Goal: Task Accomplishment & Management: Complete application form

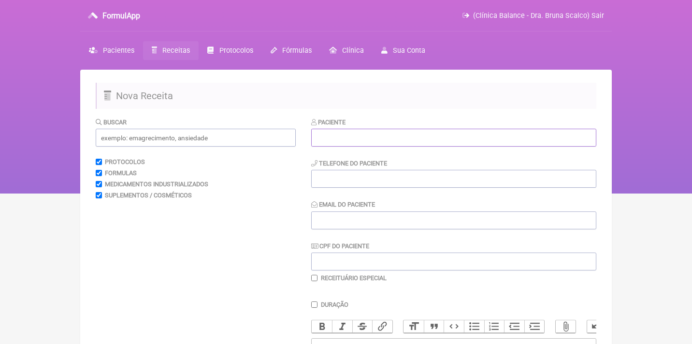
paste input "Gilmara de [PERSON_NAME]"
type input "Gilmara de [PERSON_NAME]"
click at [332, 255] on input "CPF do Paciente" at bounding box center [453, 261] width 285 height 18
paste input "299.613.378-16"
type input "299.613.378-16"
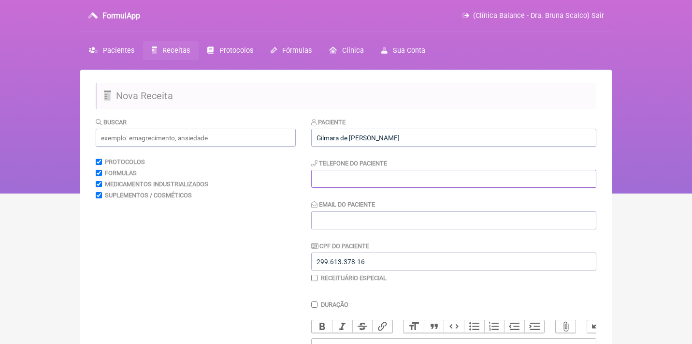
click at [343, 175] on input "tel" at bounding box center [453, 179] width 285 height 18
paste input "(19) 99399-1789"
type input "(19) 99399-1789"
click at [331, 217] on input "Email do Paciente" at bounding box center [453, 220] width 285 height 18
paste input "l: gilmara_crqp@hotmail.com"
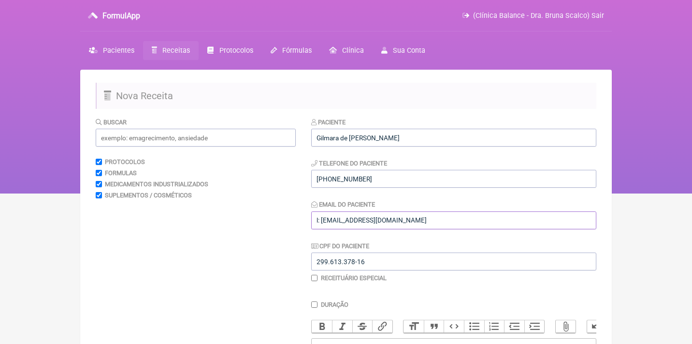
click at [323, 220] on input "l: gilmara_crqp@hotmail.com" at bounding box center [453, 220] width 285 height 18
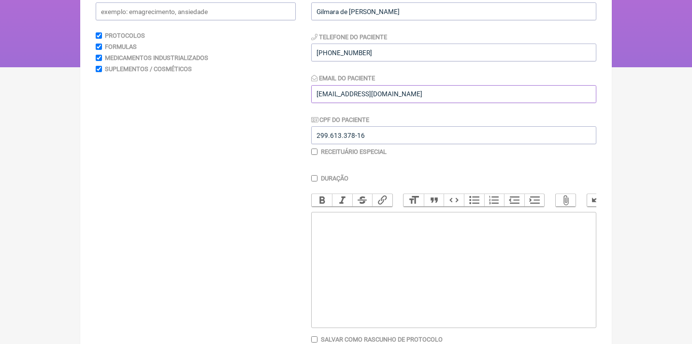
scroll to position [164, 0]
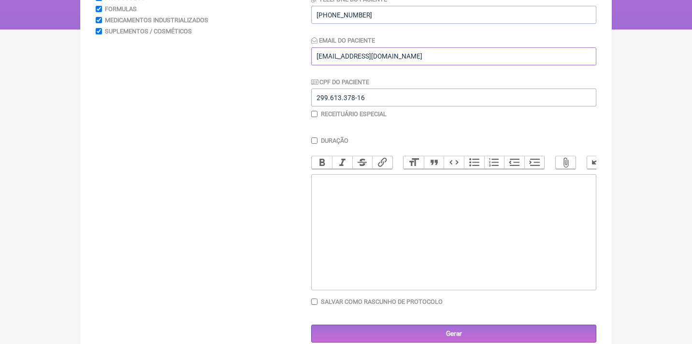
type input "gilmara_crqp@hotmail.com"
click at [269, 229] on div "Buscar Protocolos Formulas Medicamentos Industrializados Suplementos / Cosmétic…" at bounding box center [196, 147] width 200 height 389
click at [314, 215] on trix-editor at bounding box center [453, 232] width 285 height 116
type trix-editor "<div>Uso Oral por 60 dias<br><br>Veículos vegetais / clean label<br><br><br></d…"
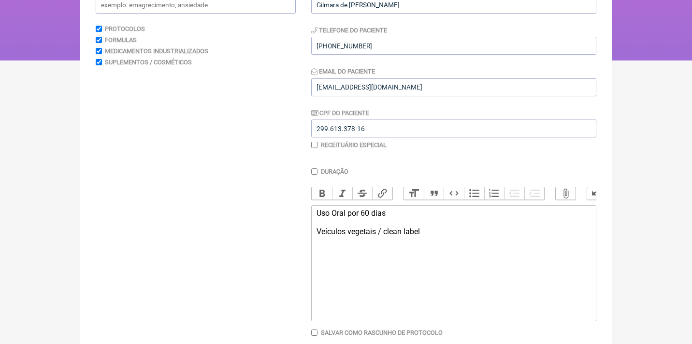
scroll to position [127, 0]
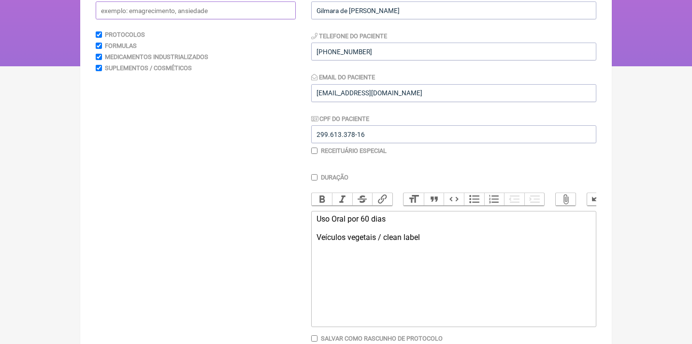
click at [202, 14] on input "text" at bounding box center [196, 10] width 200 height 18
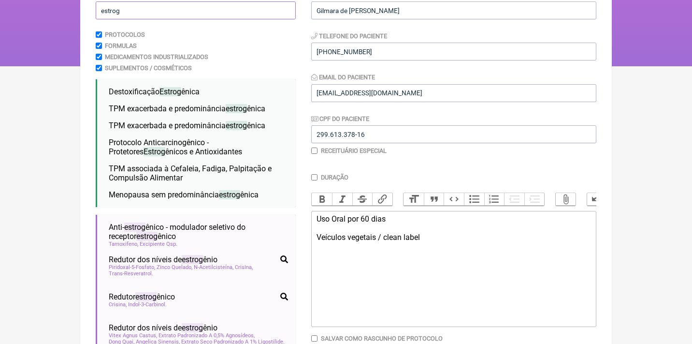
type input "estrago"
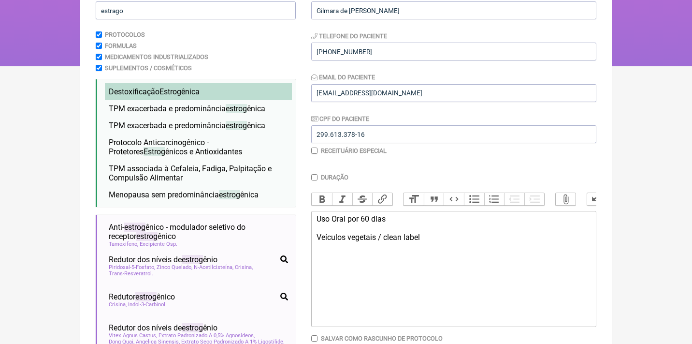
drag, startPoint x: 202, startPoint y: 14, endPoint x: 166, endPoint y: 91, distance: 84.3
click at [166, 91] on span "Estrog" at bounding box center [170, 91] width 22 height 9
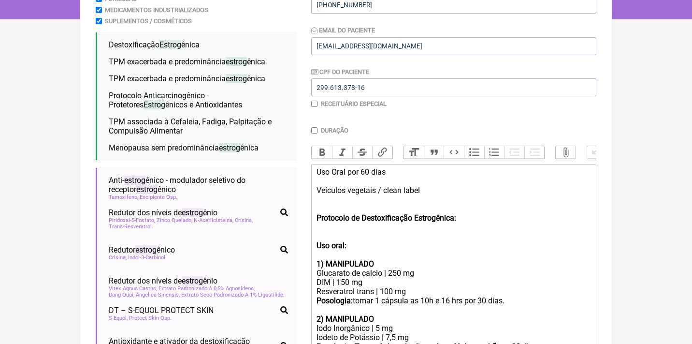
scroll to position [187, 0]
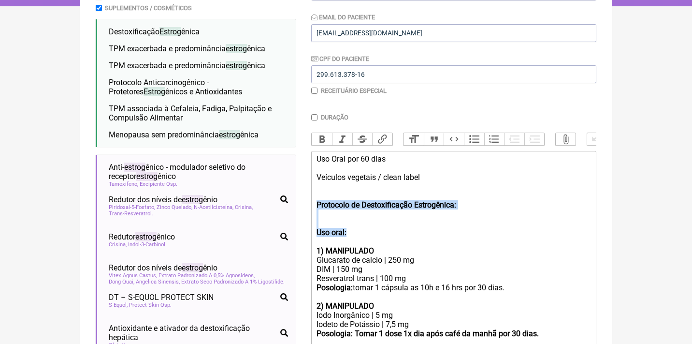
drag, startPoint x: 362, startPoint y: 226, endPoint x: 313, endPoint y: 200, distance: 55.8
click at [314, 200] on trix-editor "Uso Oral por 60 dias Veículos vegetais / clean label Protocolo de Destoxificaçã…" at bounding box center [453, 283] width 285 height 264
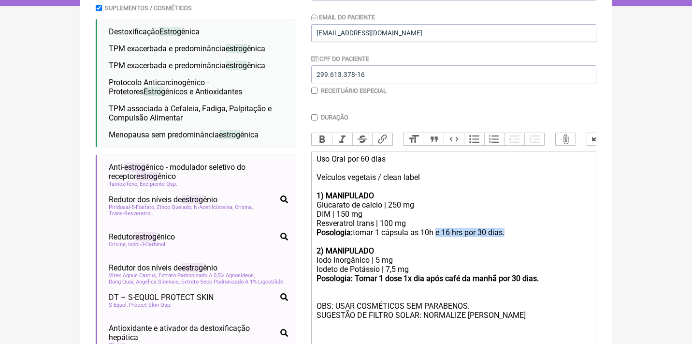
drag, startPoint x: 519, startPoint y: 232, endPoint x: 441, endPoint y: 228, distance: 77.4
click at [441, 228] on trix-editor "Uso Oral por 60 dias Veículos vegetais / clean label 1) MANIPULADO Glucarato de…" at bounding box center [453, 255] width 285 height 209
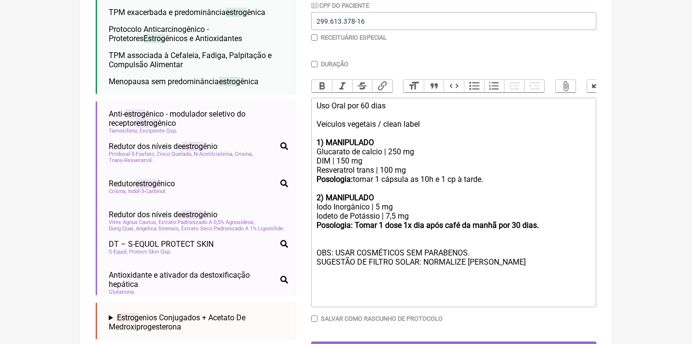
click at [396, 174] on div "Posologia: tomar 1 cápsula as 10h e 1 cp à tarde." at bounding box center [454, 178] width 274 height 9
drag, startPoint x: 551, startPoint y: 219, endPoint x: 506, endPoint y: 217, distance: 45.0
click at [506, 220] on strong "Posologia: Tomar 1 dose 1x dia após café da manhã por 30 dias." at bounding box center [428, 224] width 222 height 9
drag, startPoint x: 510, startPoint y: 217, endPoint x: 360, endPoint y: 219, distance: 150.8
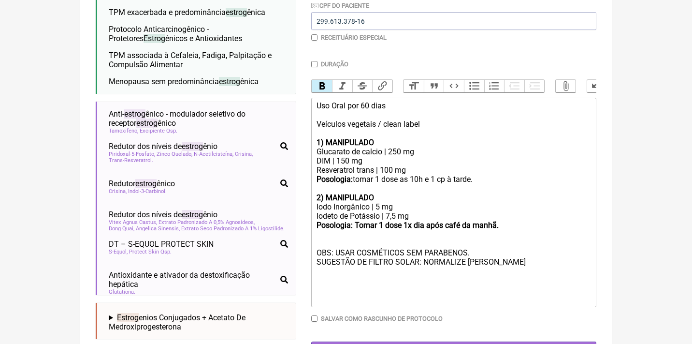
click at [360, 220] on strong "Posologia: Tomar 1 dose 1x dia após café da manhã." at bounding box center [408, 224] width 182 height 9
click at [321, 86] on button "Bold" at bounding box center [322, 86] width 20 height 13
click at [462, 230] on div at bounding box center [454, 234] width 274 height 9
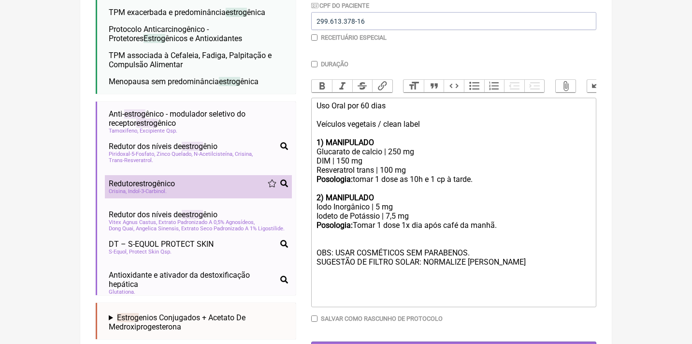
click at [149, 188] on span "Indol-3-Carbinol" at bounding box center [147, 191] width 39 height 6
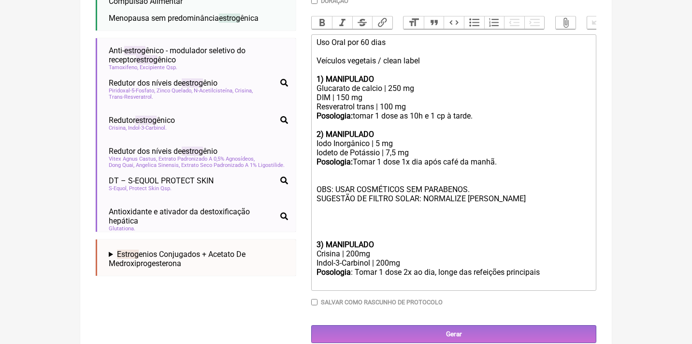
scroll to position [303, 0]
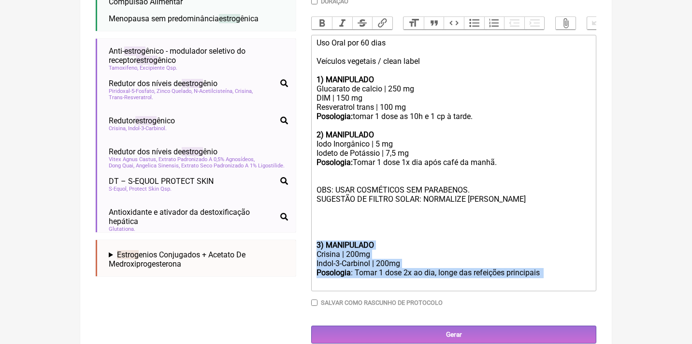
drag, startPoint x: 573, startPoint y: 265, endPoint x: 310, endPoint y: 229, distance: 265.8
click at [310, 229] on form "Buscar estrago Protocolos Formulas Medicamentos Industrializados Suplementos / …" at bounding box center [346, 78] width 501 height 529
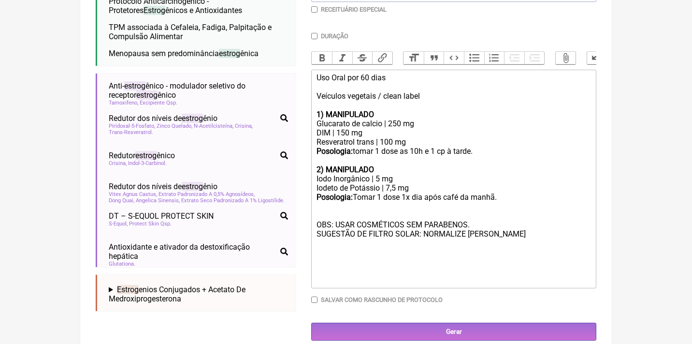
click at [318, 211] on div at bounding box center [454, 215] width 274 height 9
paste trix-editor "strong>3) MANIPULADO</strong></div><div>Crisina | 200mg</div><div>Indol-3-Carbi…"
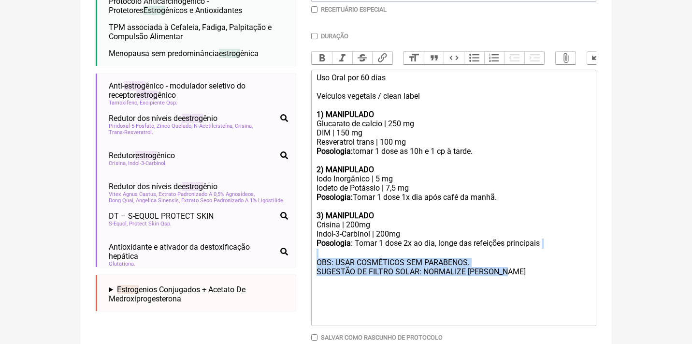
drag, startPoint x: 536, startPoint y: 261, endPoint x: 323, endPoint y: 243, distance: 213.4
click at [323, 243] on trix-editor "Uso Oral por 60 dias Veículos vegetais / clean label 1) MANIPULADO Glucarato de…" at bounding box center [453, 198] width 285 height 256
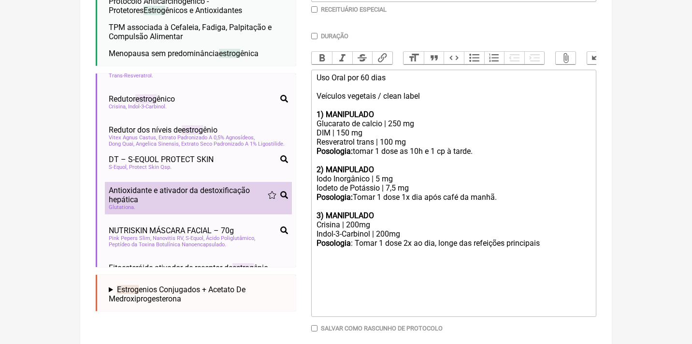
scroll to position [56, 0]
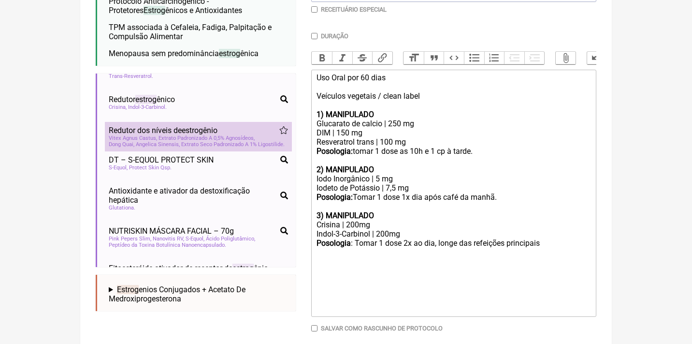
click at [226, 135] on span "Vitex Agnus Castus, Extrato Padronizado A 0,5% Agnosídeos" at bounding box center [182, 138] width 146 height 6
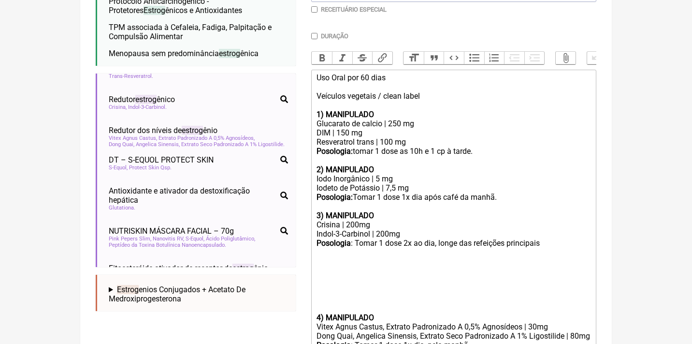
click at [315, 299] on trix-editor "Uso Oral por 60 dias Veículos vegetais / clean label 1) MANIPULADO Glucarato de…" at bounding box center [453, 217] width 285 height 294
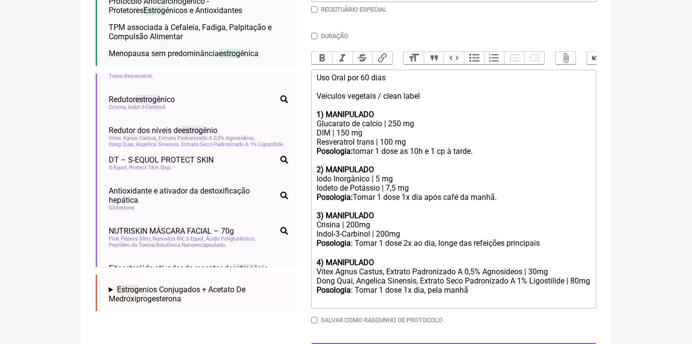
click at [360, 278] on div "Dong Quai, Angelica Sinensis, Extrato Seco Padronizado A 1% Ligostilide | 80mg" at bounding box center [454, 280] width 274 height 9
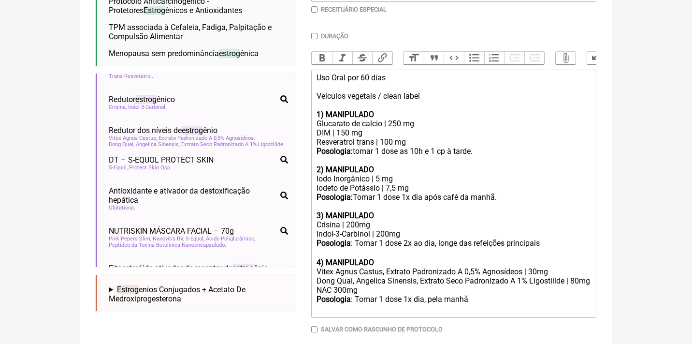
click at [339, 284] on div "Dong Quai, Angelica Sinensis, Extrato Seco Padronizado A 1% Ligostilide | 80mg …" at bounding box center [454, 285] width 274 height 18
click at [478, 294] on div "Posologia : Tomar 1 dose 1x dia, pela manhã ㅤ" at bounding box center [454, 303] width 274 height 19
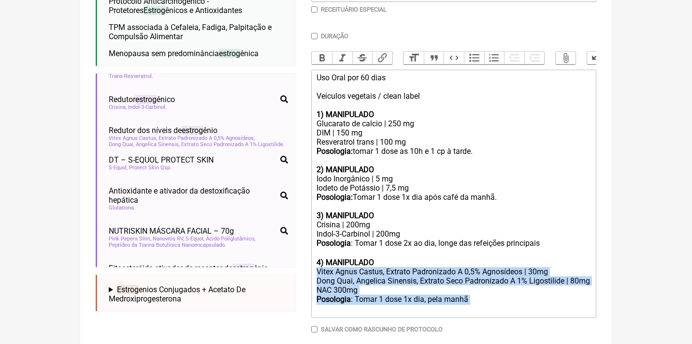
drag, startPoint x: 478, startPoint y: 293, endPoint x: 306, endPoint y: 261, distance: 174.9
click at [306, 261] on form "Buscar estrago Protocolos Formulas Medicamentos Industrializados Suplementos / …" at bounding box center [346, 109] width 501 height 521
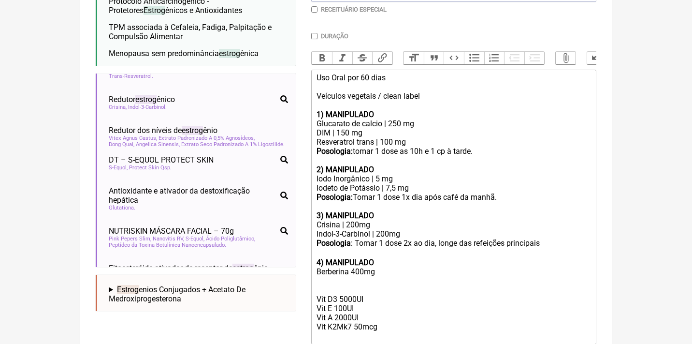
click at [373, 258] on strong "4) MANIPULADO" at bounding box center [346, 262] width 58 height 9
drag, startPoint x: 384, startPoint y: 253, endPoint x: 295, endPoint y: 251, distance: 88.9
click at [295, 251] on form "Buscar estrago Protocolos Formulas Medicamentos Industrializados Suplementos / …" at bounding box center [346, 123] width 501 height 548
copy strong "4) MANIPULADO"
click at [317, 279] on div "Berberina 400mg Vit D3 5000UI Vit E 100UI Vit A 2000UI Vit K2Mk7 50mcg" at bounding box center [454, 303] width 274 height 73
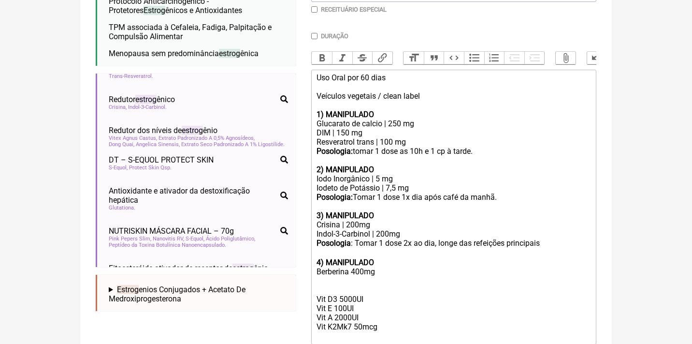
paste trix-editor "strong>4) MANIPULADO</strong><"
click at [321, 285] on strong "4) MANIPULADO" at bounding box center [346, 289] width 58 height 9
click at [390, 314] on div "Berberina 400mg 5 ) MANIPULADO Vit D3 5000UI Vit E 100UI Vit A 2000UI Vit K2Mk7…" at bounding box center [454, 303] width 274 height 73
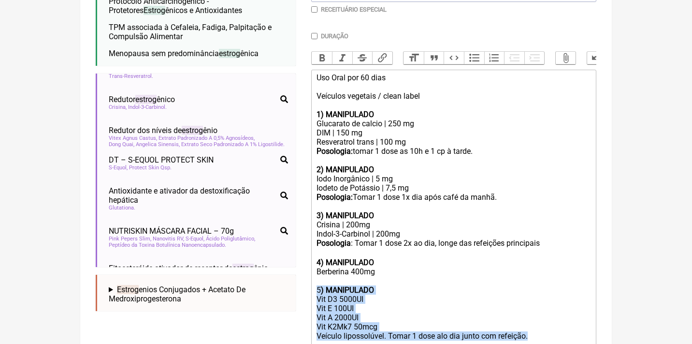
drag, startPoint x: 548, startPoint y: 324, endPoint x: 290, endPoint y: 273, distance: 262.6
click at [290, 273] on form "Buscar estrago Protocolos Formulas Medicamentos Industrializados Suplementos / …" at bounding box center [346, 127] width 501 height 557
copy div "5 ) MANIPULADO Vit D3 5000UI Vit E 100UI Vit A 2000UI Vit K2Mk7 50mcg Veículo l…"
click at [536, 320] on div "Berberina 400mg 5 ) MANIPULADO Vit D3 5000UI Vit E 100UI Vit A 2000UI Vit K2Mk7…" at bounding box center [454, 308] width 274 height 83
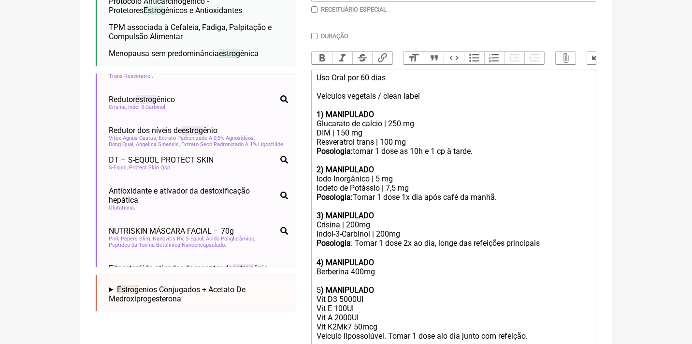
paste trix-editor "5<strong>) MANIPULADO</strong><br>Vit D3 5000UI<br>Vit E 100UI<br>Vit A 2000UI<…"
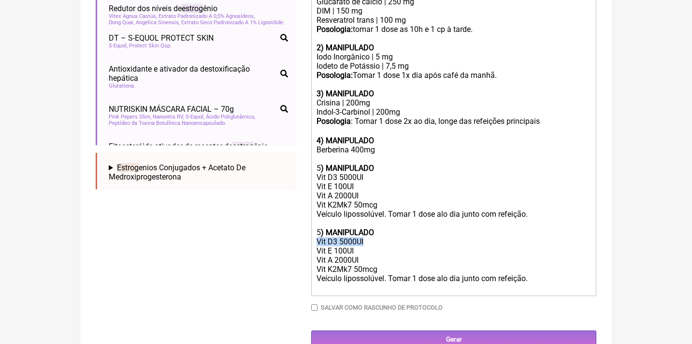
drag, startPoint x: 366, startPoint y: 224, endPoint x: 290, endPoint y: 225, distance: 75.4
click at [290, 225] on form "Buscar estrago Protocolos Formulas Medicamentos Industrializados Suplementos / …" at bounding box center [346, 37] width 501 height 621
drag, startPoint x: 317, startPoint y: 233, endPoint x: 382, endPoint y: 247, distance: 66.6
click at [384, 250] on div "Berberina 400mg 5 ) MANIPULADO Vit D3 5000UI Vit E 100UI Vit A 2000UI Vit K2Mk7…" at bounding box center [454, 218] width 274 height 147
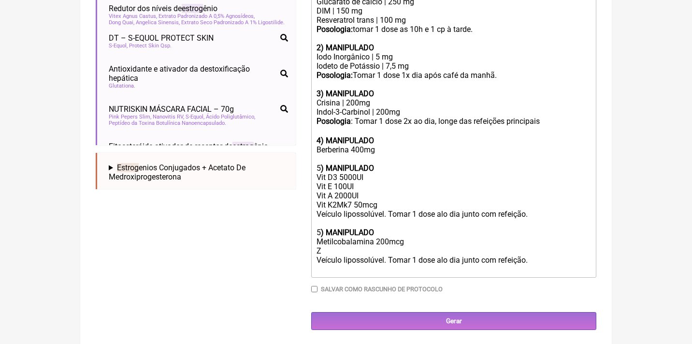
scroll to position [373, 0]
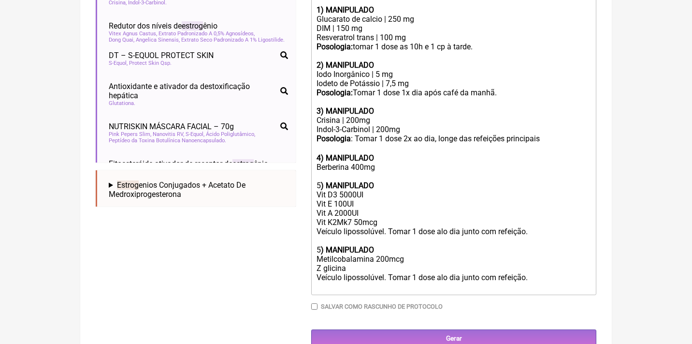
click at [320, 252] on div "Berberina 400mg 5 ) MANIPULADO Vit D3 5000UI Vit E 100UI Vit A 2000UI Vit K2Mk7…" at bounding box center [454, 226] width 274 height 129
click at [360, 251] on div "Berberina 400mg 5 ) MANIPULADO Vit D3 5000UI Vit E 100UI Vit A 2000UI Vit K2Mk7…" at bounding box center [454, 226] width 274 height 129
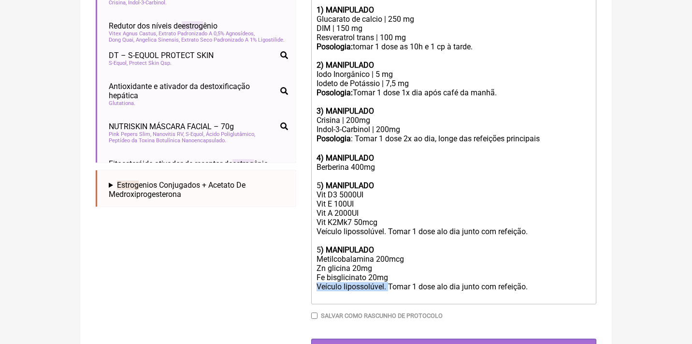
drag, startPoint x: 389, startPoint y: 269, endPoint x: 299, endPoint y: 267, distance: 89.9
click at [298, 267] on form "Buscar estrago Protocolos Formulas Medicamentos Industrializados Suplementos / …" at bounding box center [346, 50] width 501 height 612
drag, startPoint x: 354, startPoint y: 129, endPoint x: 306, endPoint y: 128, distance: 48.3
click at [307, 128] on form "Buscar estrago Protocolos Formulas Medicamentos Industrializados Suplementos / …" at bounding box center [346, 50] width 501 height 612
copy div "Posologia :"
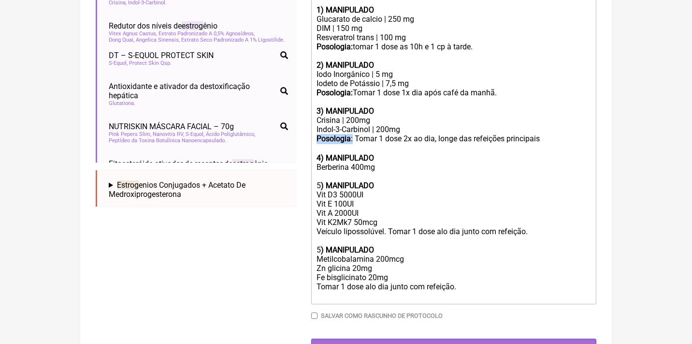
click at [315, 216] on trix-editor "Uso Oral por 60 dias Veículos vegetais / clean label 1) MANIPULADO Glucarato de…" at bounding box center [453, 134] width 285 height 339
paste trix-editor "<strong>Posologia</strong>:"
click at [313, 270] on trix-editor "Uso Oral por 60 dias Veículos vegetais / clean label 1) MANIPULADO Glucarato de…" at bounding box center [453, 134] width 285 height 339
paste trix-editor "<strong>Posologia</strong>:"
click at [381, 162] on div "Berberina 400mg 5 ) MANIPULADO Vit D3 5000UI Vit E 100UI Vit A 2000UI Vit K2Mk7…" at bounding box center [454, 231] width 274 height 138
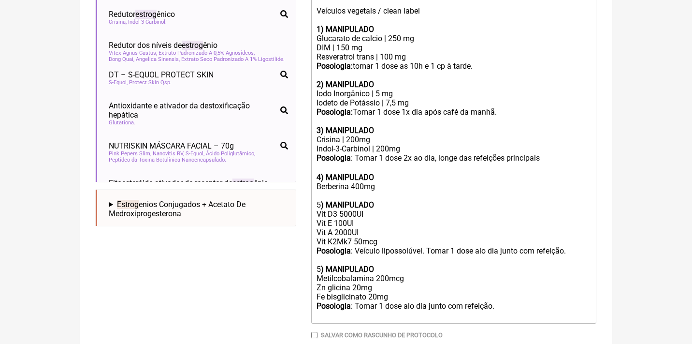
scroll to position [353, 0]
click at [514, 289] on div "Berberina 400mg 5 ) MANIPULADO Vit D3 5000UI Vit E 100UI Vit A 2000UI Vit K2Mk7…" at bounding box center [454, 251] width 274 height 138
type trix-editor "<div>Uso Oral por 60 dias<br><br>Veículos vegetais / clean label</div><div><br>…"
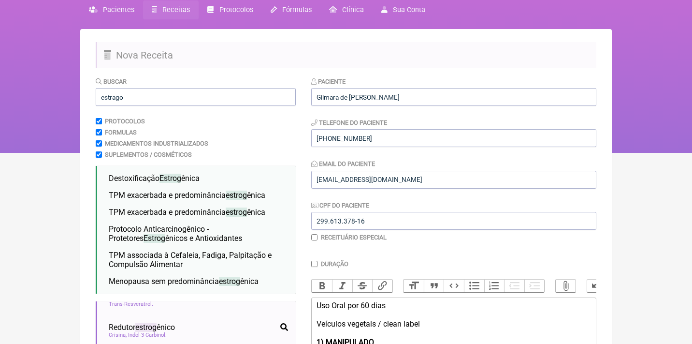
scroll to position [16, 0]
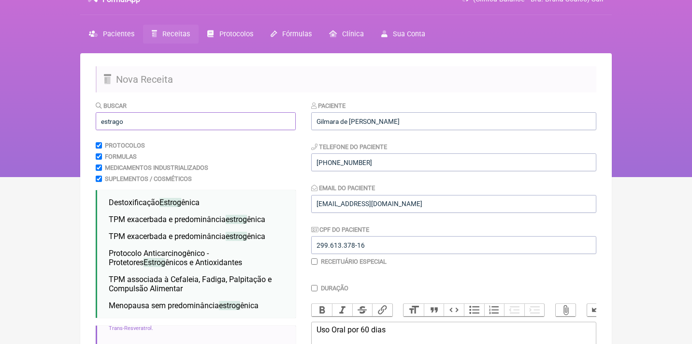
drag, startPoint x: 140, startPoint y: 123, endPoint x: 80, endPoint y: 120, distance: 60.0
click at [79, 121] on div "FormulApp (Clínica Balance - Dra. Bruna Scalco) Sair Pacientes Receitas Protoco…" at bounding box center [346, 80] width 692 height 193
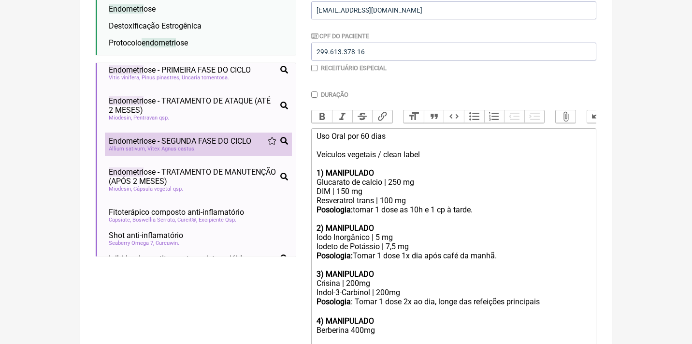
scroll to position [56, 0]
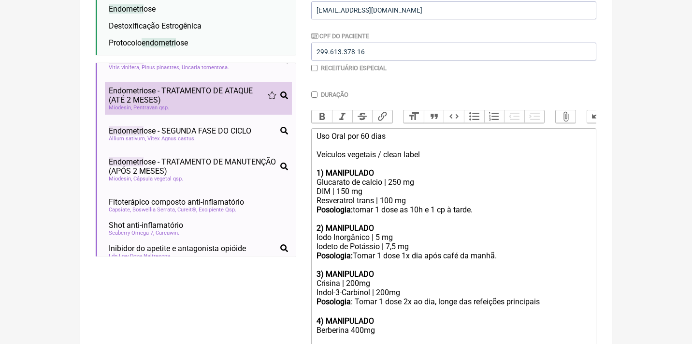
type input "endometriose"
click at [150, 104] on span "Pentravan qsp" at bounding box center [151, 107] width 36 height 6
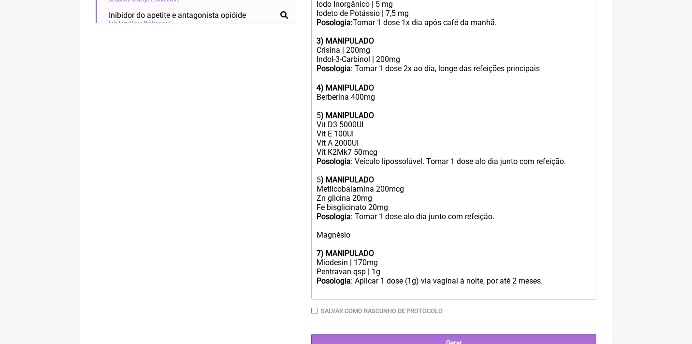
scroll to position [442, 0]
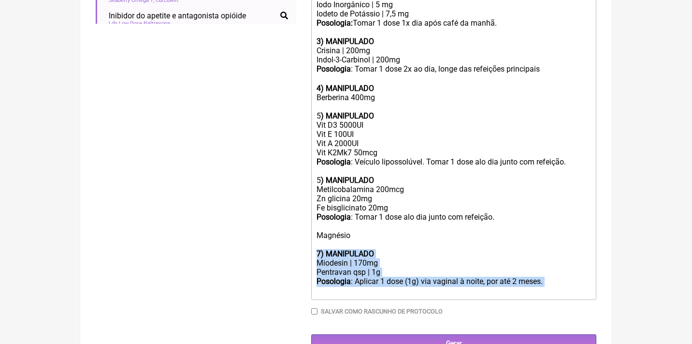
drag, startPoint x: 554, startPoint y: 259, endPoint x: 313, endPoint y: 232, distance: 242.6
click at [313, 232] on trix-editor "Uso Oral por 60 dias Veículos vegetais / clean label 1) MANIPULADO Glucarato de…" at bounding box center [453, 98] width 285 height 404
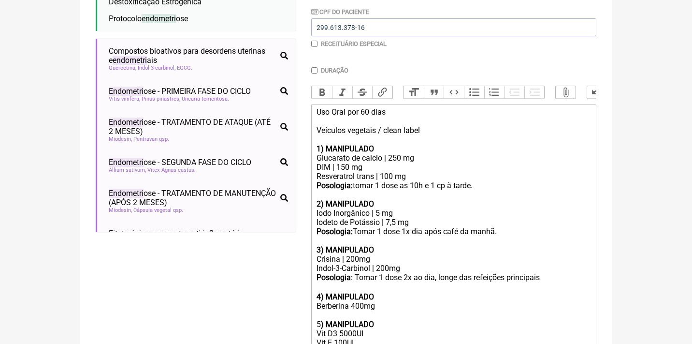
scroll to position [219, 0]
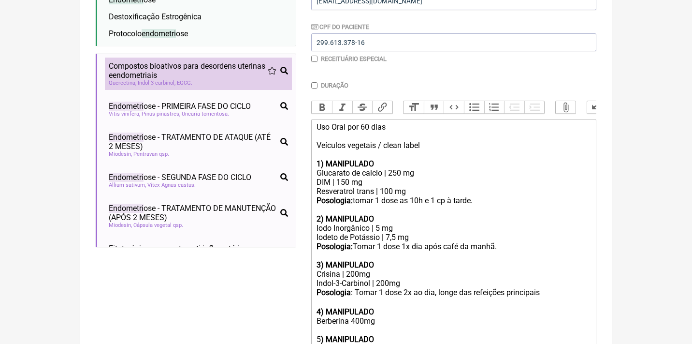
click at [237, 80] on div "Quercetina Indol-3-carbinol EGCG" at bounding box center [198, 83] width 179 height 6
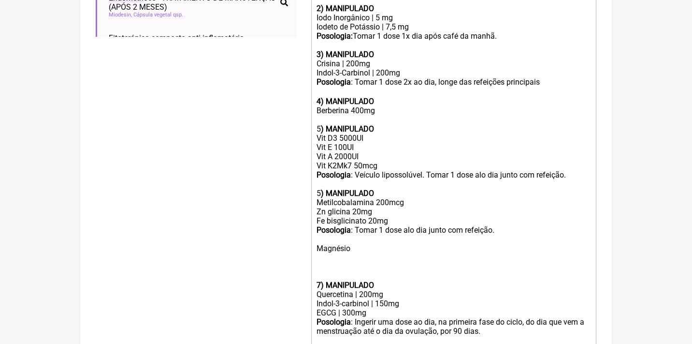
scroll to position [433, 0]
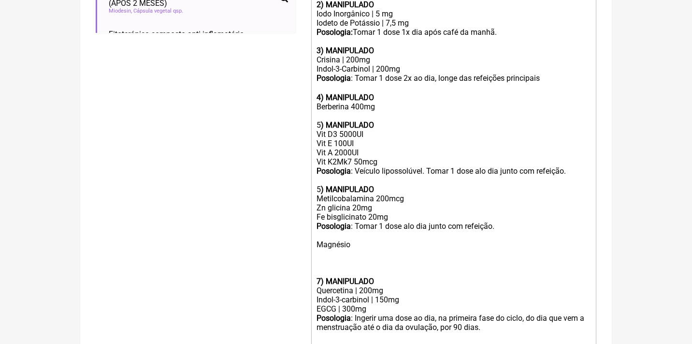
click at [321, 102] on div "Berberina 400mg 5 ) MANIPULADO Vit D3 5000UI Vit E 100UI Vit A 2000UI Vit K2Mk7…" at bounding box center [454, 180] width 274 height 156
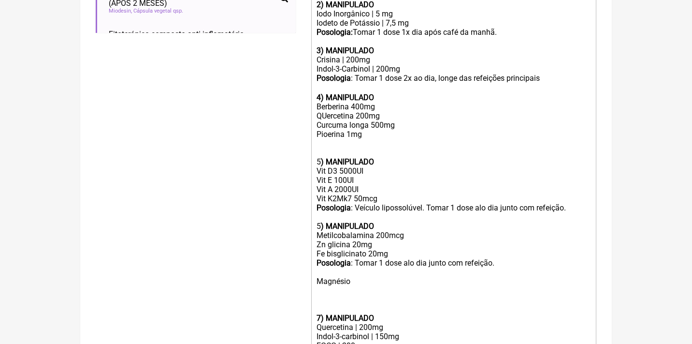
click at [328, 122] on div "Berberina 400mg QUercetina 200mg Curcuma longa 500mg Pioerina 1mg 5 ) MANIPULAD…" at bounding box center [454, 198] width 274 height 193
click at [329, 103] on div "Berberina 400mg QUercetina 200mg Curcuma longa 500mg Piperina 1mg 5 ) MANIPULAD…" at bounding box center [454, 198] width 274 height 193
click at [374, 123] on div "Berberina 400mg Quercetina 200mg Curcuma longa 500mg Piperina 1mg 5 ) MANIPULAD…" at bounding box center [454, 198] width 274 height 193
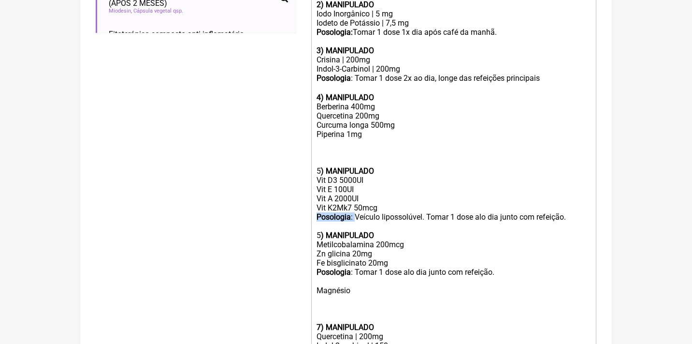
drag, startPoint x: 357, startPoint y: 201, endPoint x: 282, endPoint y: 198, distance: 75.5
click at [283, 199] on form "Buscar endometriose Protocolos Formulas Medicamentos Industrializados Suplement…" at bounding box center [346, 64] width 501 height 760
copy div "Posologia :"
click at [321, 132] on div "Berberina 400mg Quercetina 200mg Curcuma longa 500mg Piperina 1mg 5 ) MANIPULAD…" at bounding box center [454, 203] width 274 height 202
paste trix-editor "strong>Posologia</strong>:&nbsp;<"
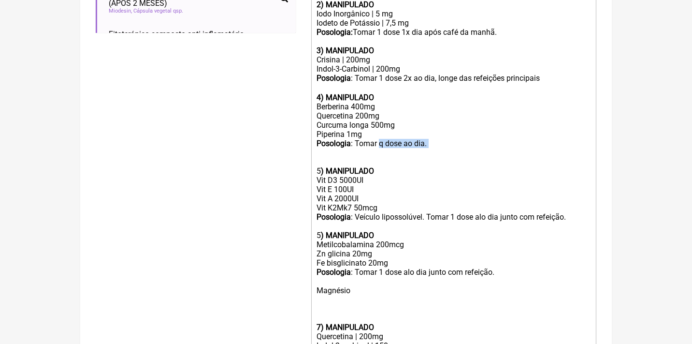
drag, startPoint x: 441, startPoint y: 134, endPoint x: 381, endPoint y: 130, distance: 60.1
click at [381, 130] on div "Berberina 400mg Quercetina 200mg Curcuma longa 500mg Piperina 1mg Posologia : T…" at bounding box center [454, 203] width 274 height 202
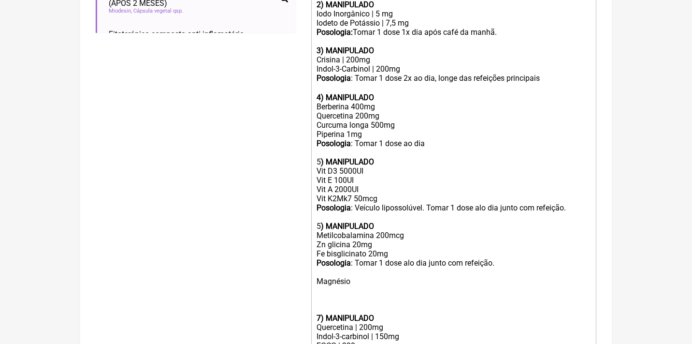
click at [504, 28] on div "Posologia: Tomar 1 dose 1x dia após café da manhã." at bounding box center [454, 32] width 274 height 9
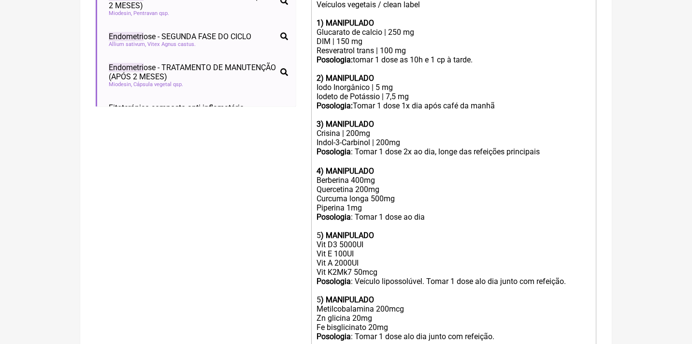
scroll to position [361, 0]
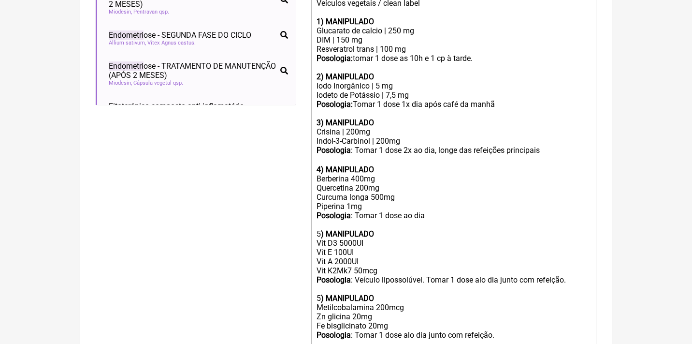
click at [481, 54] on div "Posologia: tomar 1 dose as 10h e 1 cp à tarde." at bounding box center [454, 58] width 274 height 9
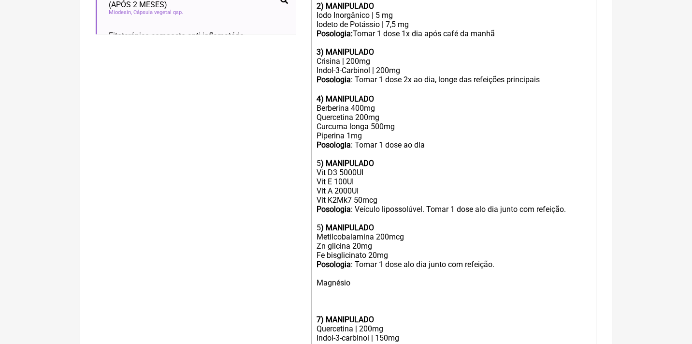
scroll to position [451, 0]
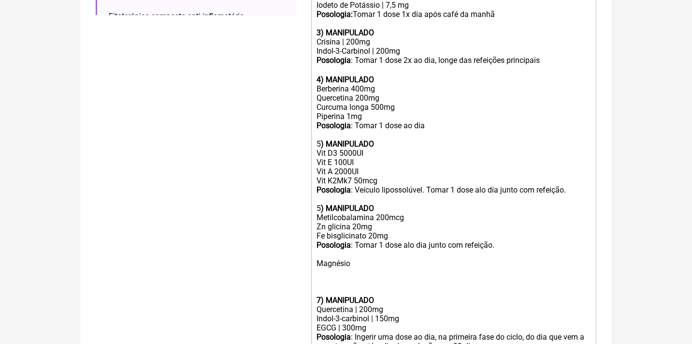
click at [502, 224] on div "Berberina 400mg Quercetina 200mg Curcuma longa 500mg Piperina 1mg Posologia : T…" at bounding box center [454, 180] width 274 height 193
click at [572, 172] on div "Berberina 400mg Quercetina 200mg Curcuma longa 500mg Piperina 1mg Posologia : T…" at bounding box center [454, 180] width 274 height 193
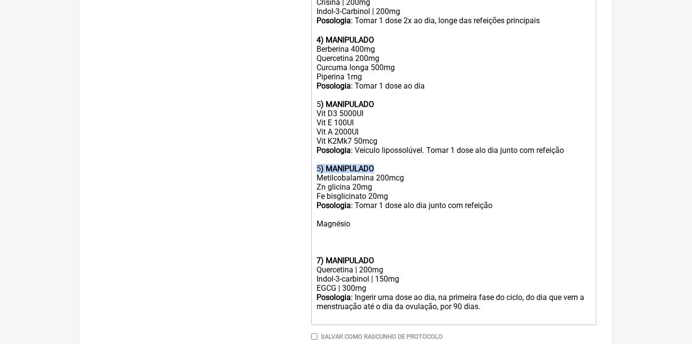
drag, startPoint x: 409, startPoint y: 151, endPoint x: 303, endPoint y: 151, distance: 105.8
click at [305, 152] on form "Buscar endometriose Protocolos Formulas Medicamentos Industrializados Suplement…" at bounding box center [346, 1] width 501 height 750
copy div "5 ) MANIPULADO"
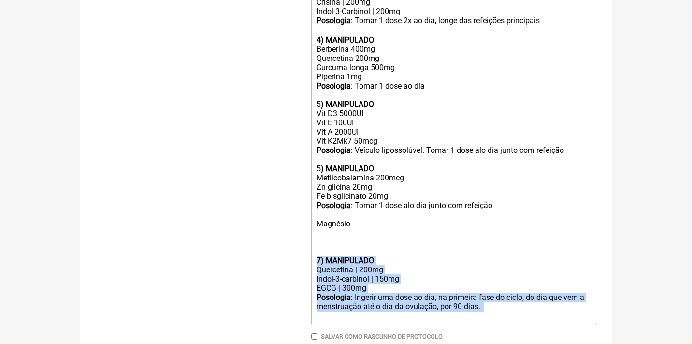
drag, startPoint x: 501, startPoint y: 288, endPoint x: 304, endPoint y: 234, distance: 203.4
click at [304, 234] on form "Buscar endometriose Protocolos Formulas Medicamentos Industrializados Suplement…" at bounding box center [346, 1] width 501 height 750
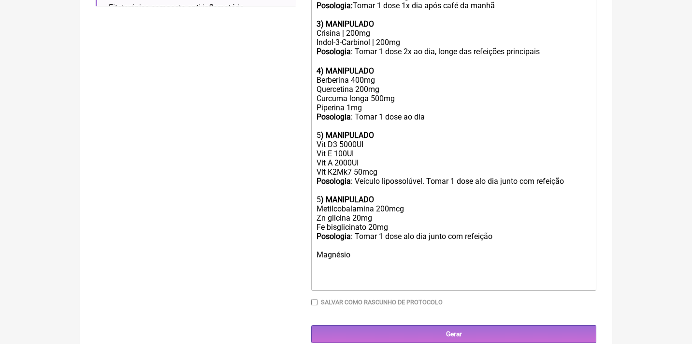
scroll to position [451, 0]
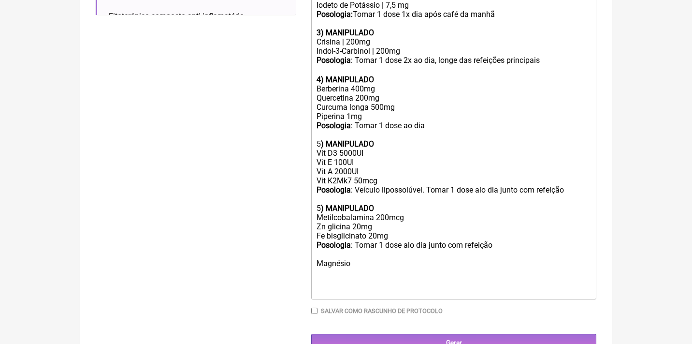
click at [311, 238] on form "Buscar endometriose Protocolos Formulas Medicamentos Industrializados Suplement…" at bounding box center [346, 8] width 501 height 685
click at [315, 243] on trix-editor "Uso Oral por 60 dias Veículos vegetais / clean label 1) MANIPULADO Glucarato de…" at bounding box center [453, 93] width 285 height 412
paste trix-editor "<div>Uso Oral por 60 dias<br><br>Veículos vegetais / clean label</div><div><br>…"
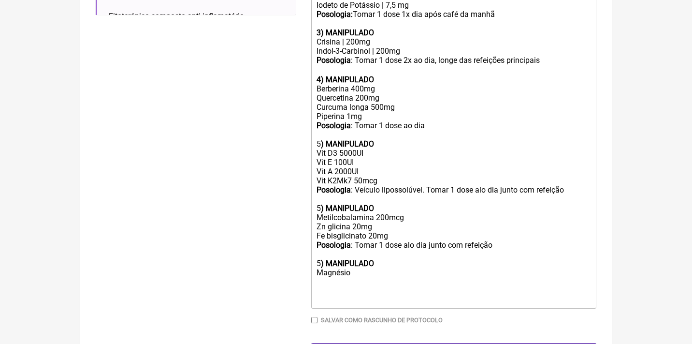
click at [350, 251] on div "Berberina 400mg Quercetina 200mg Curcuma longa 500mg Piperina 1mg Posologia : T…" at bounding box center [454, 185] width 274 height 202
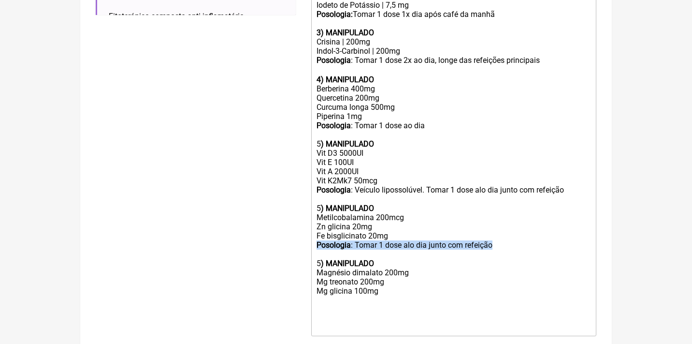
drag, startPoint x: 505, startPoint y: 225, endPoint x: 302, endPoint y: 225, distance: 203.4
click at [303, 225] on form "Buscar endometriose Protocolos Formulas Medicamentos Industrializados Suplement…" at bounding box center [346, 27] width 501 height 722
copy div "Posologia : Tomar 1 dose alo dia junto com refeição"
click at [317, 281] on div "Berberina 400mg Quercetina 200mg Curcuma longa 500mg Piperina 1mg Posologia : T…" at bounding box center [454, 199] width 274 height 230
paste trix-editor "strong>Posologia</strong>: Tomar 1 dose alo dia junto com refeição<"
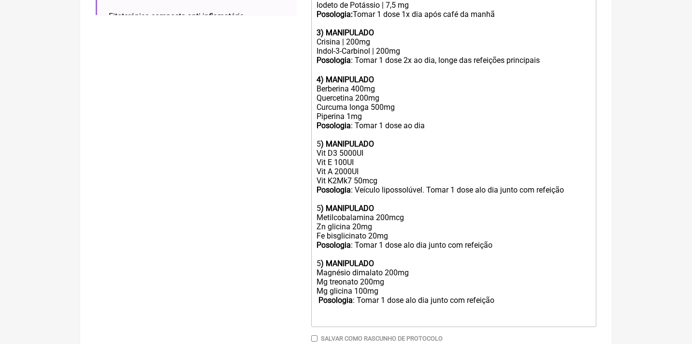
click at [319, 295] on strong "Posologia" at bounding box center [335, 299] width 34 height 9
drag, startPoint x: 499, startPoint y: 277, endPoint x: 404, endPoint y: 280, distance: 94.3
click at [406, 281] on trix-editor "Uso Oral por 60 dias Veículos vegetais / clean label 1) MANIPULADO Glucarato de…" at bounding box center [453, 107] width 285 height 440
drag, startPoint x: 408, startPoint y: 276, endPoint x: 503, endPoint y: 285, distance: 94.6
click at [503, 286] on trix-editor "Uso Oral por 60 dias Veículos vegetais / clean label 1) MANIPULADO Glucarato de…" at bounding box center [453, 107] width 285 height 440
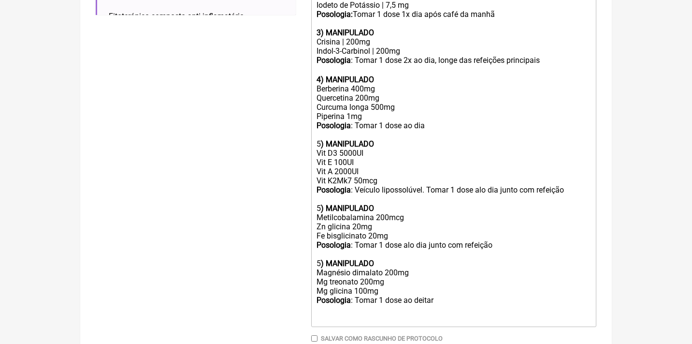
click at [414, 224] on div "Berberina 400mg Quercetina 200mg Curcuma longa 500mg Piperina 1mg Posologia : T…" at bounding box center [454, 194] width 274 height 220
type trix-editor "<div>Uso Oral por 60 dias<br><br>Veículos vegetais / clean label</div><div><br>…"
click at [449, 267] on div "Berberina 400mg Quercetina 200mg Curcuma longa 500mg Piperina 1mg Posologia : T…" at bounding box center [454, 194] width 274 height 220
click at [452, 277] on div "Berberina 400mg Quercetina 200mg Curcuma longa 500mg Piperina 1mg Posologia : T…" at bounding box center [454, 194] width 274 height 220
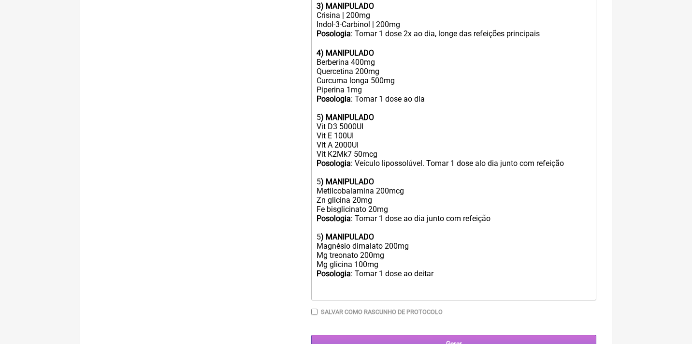
scroll to position [477, 0]
click at [453, 335] on input "Gerar" at bounding box center [453, 344] width 285 height 18
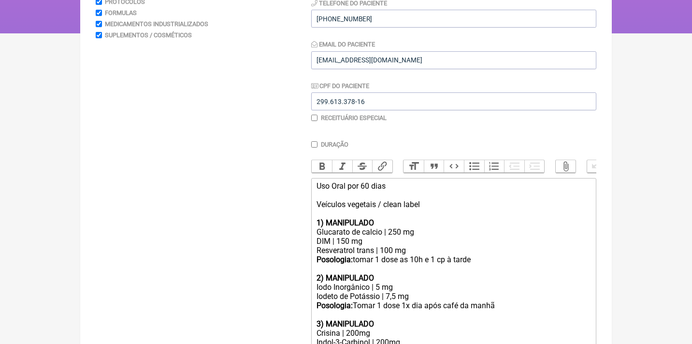
scroll to position [163, 0]
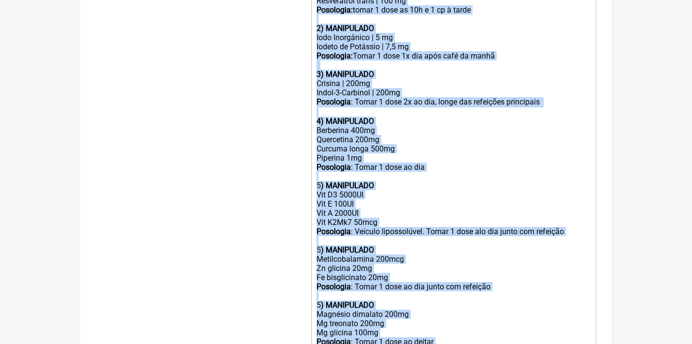
drag, startPoint x: 314, startPoint y: 200, endPoint x: 330, endPoint y: 383, distance: 184.3
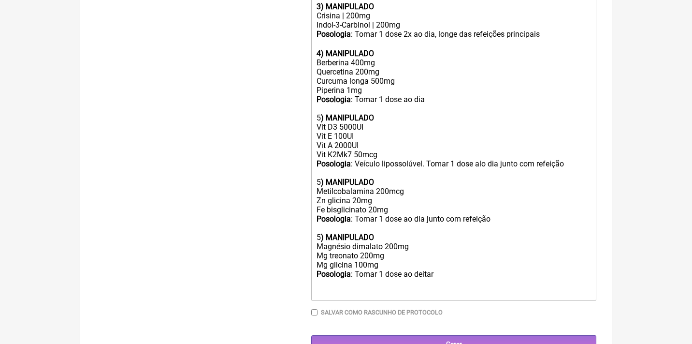
scroll to position [177, 0]
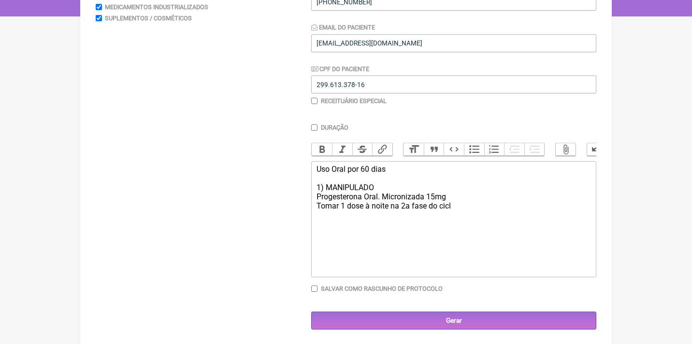
type trix-editor "<div>Uso Oral por 60 dias<br><br>1) MANIPULADO<br>Progesterona Oral. Micronizad…"
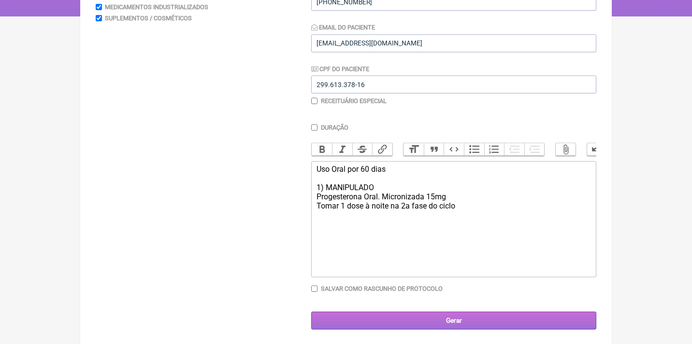
click at [448, 318] on input "Gerar" at bounding box center [453, 320] width 285 height 18
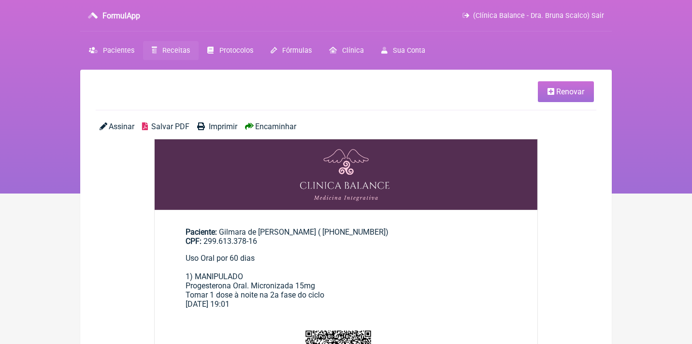
click at [123, 125] on span "Assinar" at bounding box center [122, 126] width 26 height 9
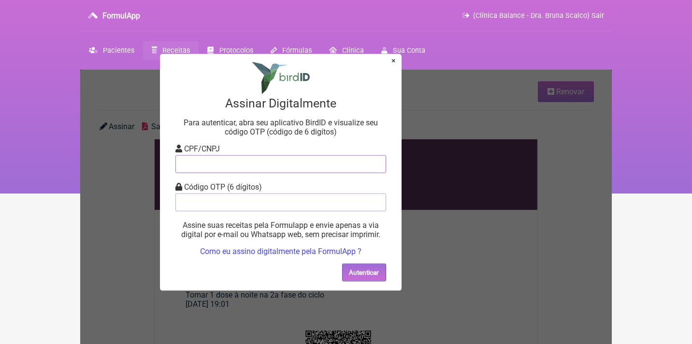
click at [185, 170] on input "tel" at bounding box center [280, 164] width 211 height 18
type input "12805451783"
click at [211, 200] on input "tel" at bounding box center [280, 202] width 211 height 18
type input "130248"
click at [346, 266] on button "Autenticar" at bounding box center [364, 272] width 44 height 18
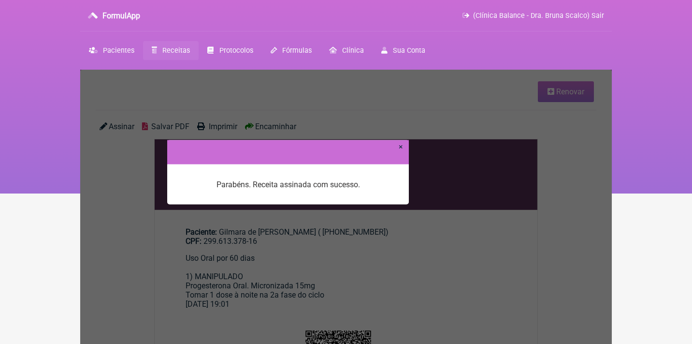
click at [403, 148] on div at bounding box center [288, 152] width 242 height 24
click at [401, 147] on link "×" at bounding box center [401, 146] width 4 height 9
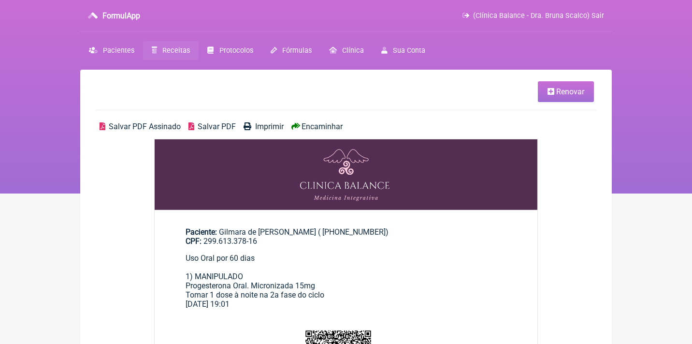
click at [169, 125] on span "Salvar PDF Assinado" at bounding box center [145, 126] width 72 height 9
click at [568, 93] on span "Renovar" at bounding box center [570, 91] width 28 height 9
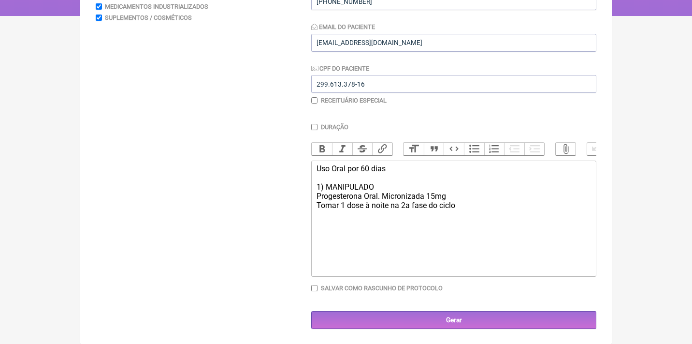
scroll to position [177, 0]
drag, startPoint x: 489, startPoint y: 210, endPoint x: 260, endPoint y: 165, distance: 232.9
click at [260, 165] on form "Buscar Protocolos Formulas Medicamentos Industrializados Suplementos / Cosmétic…" at bounding box center [346, 134] width 501 height 389
type trix-editor "<div>Uso Oral por 60 dias<br><br>1) MANIPULADO<br>Progesterona Oral. Micronizad…"
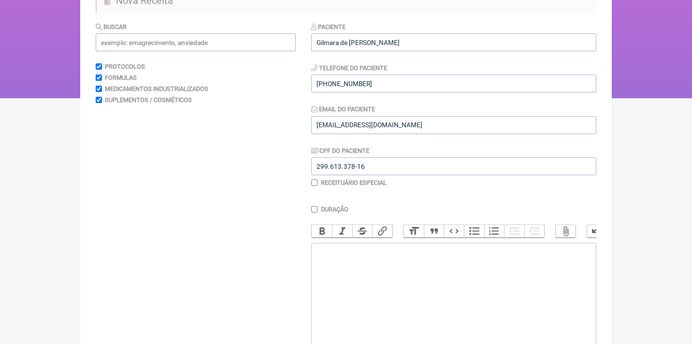
scroll to position [37, 0]
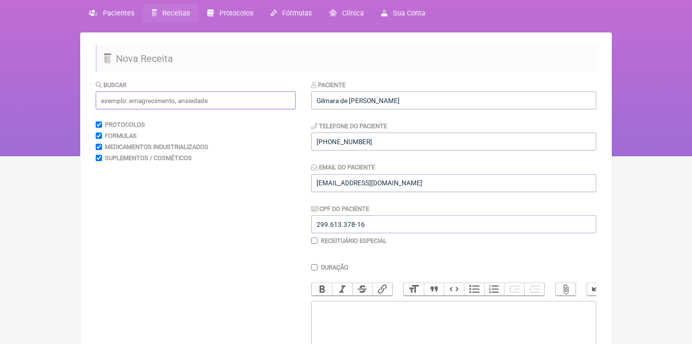
click at [157, 106] on input "text" at bounding box center [196, 100] width 200 height 18
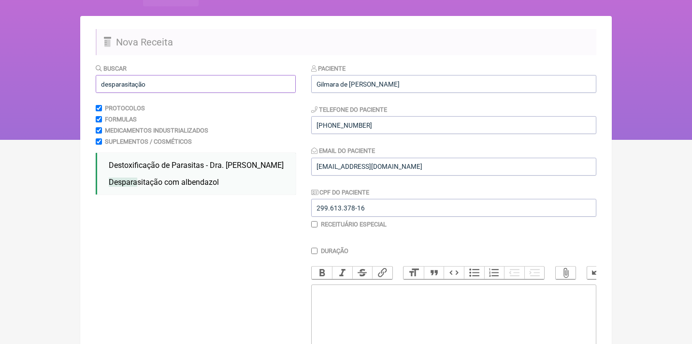
scroll to position [56, 0]
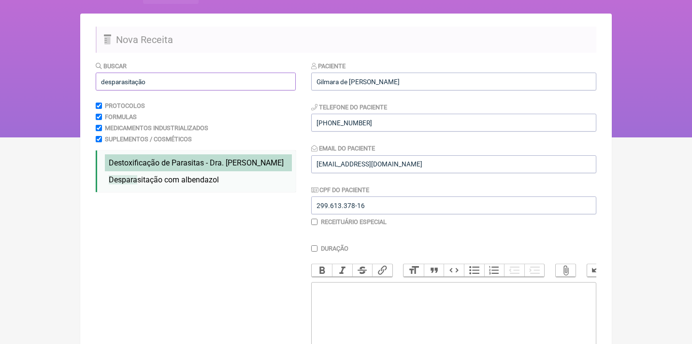
type input "desparasitação"
click at [176, 161] on span "Destoxificação de Parasitas - Dra. Hulda Clark" at bounding box center [196, 162] width 175 height 9
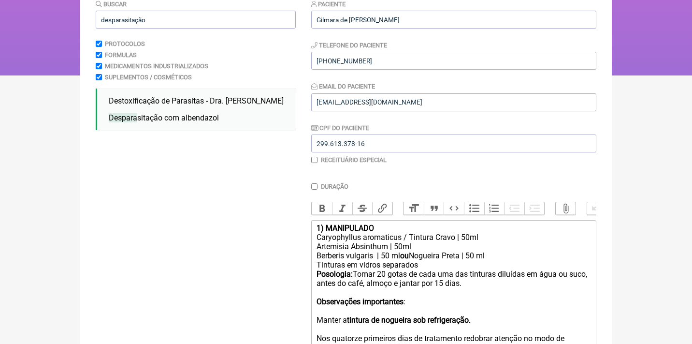
scroll to position [118, 0]
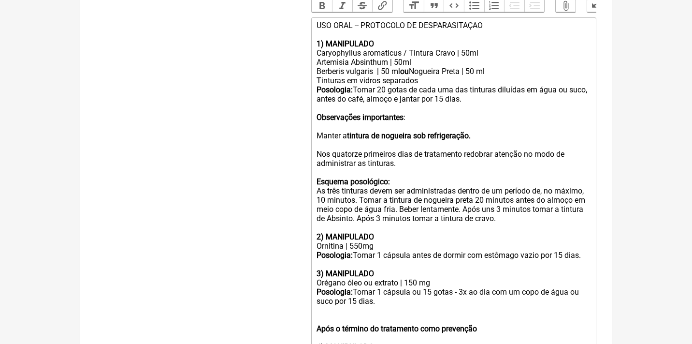
scroll to position [345, 0]
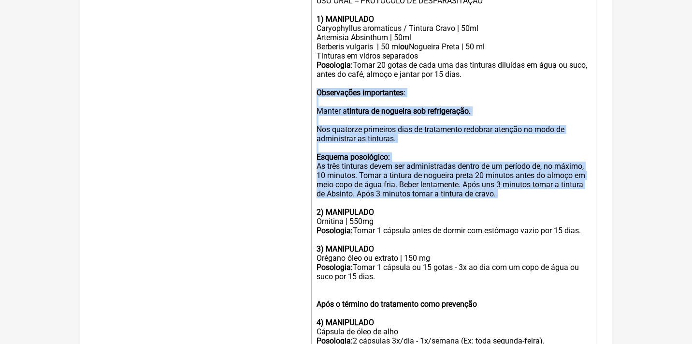
drag, startPoint x: 317, startPoint y: 83, endPoint x: 562, endPoint y: 188, distance: 266.9
click at [560, 188] on trix-editor "USO ORAL -- PROTOCOLO DE DESPARASITAÇAO 1) MANIPULADO Caryophyllus aromaticus /…" at bounding box center [453, 189] width 285 height 393
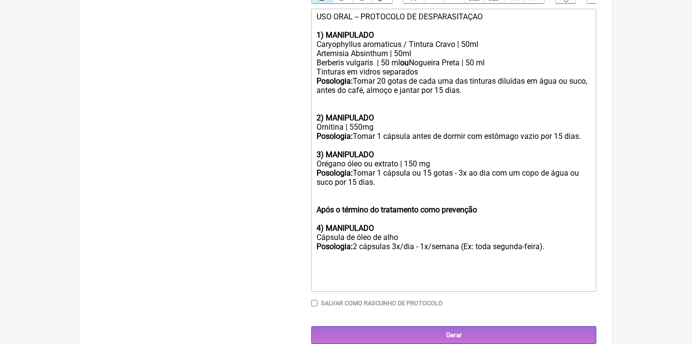
scroll to position [320, 0]
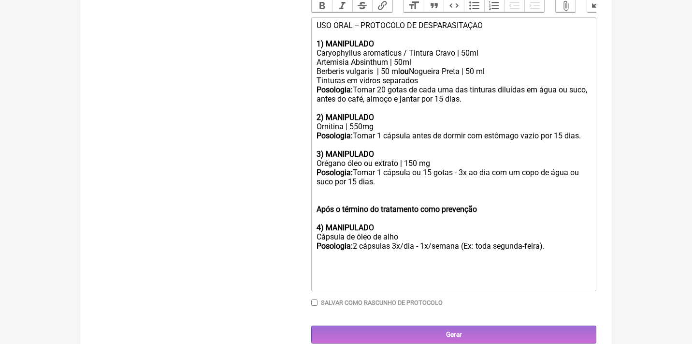
click at [390, 155] on div "3) MANIPULADO Orégano óleo ou extrato | 150 mg" at bounding box center [454, 154] width 274 height 28
click at [423, 155] on div "3) MANIPULADO Cápsulas de óleo de alho | 150 mg" at bounding box center [454, 154] width 274 height 28
click at [384, 168] on div "Posologia: Tomar 1 cápsula ou 15 gotas - 3x ao dia com um copo de água ou suco …" at bounding box center [454, 177] width 274 height 18
click at [417, 168] on div "Posologia: Tomar 2 cápsula ou 15 gotas - 3x ao dia com um copo de água ou suco …" at bounding box center [454, 177] width 274 height 18
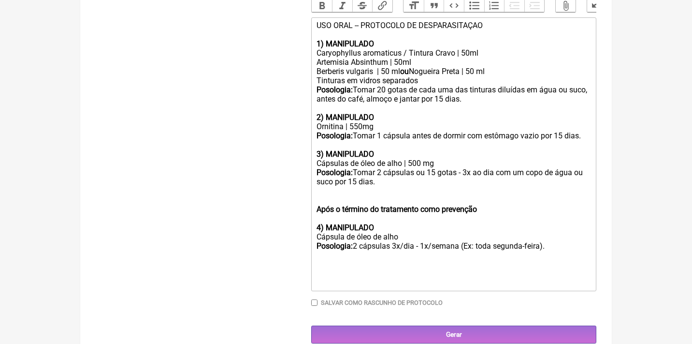
drag, startPoint x: 421, startPoint y: 162, endPoint x: 430, endPoint y: 171, distance: 12.3
click at [430, 171] on div "Posologia: Tomar 2 cápsulas ou 15 gotas - 3x ao dia com um copo de água ou suco…" at bounding box center [454, 177] width 274 height 18
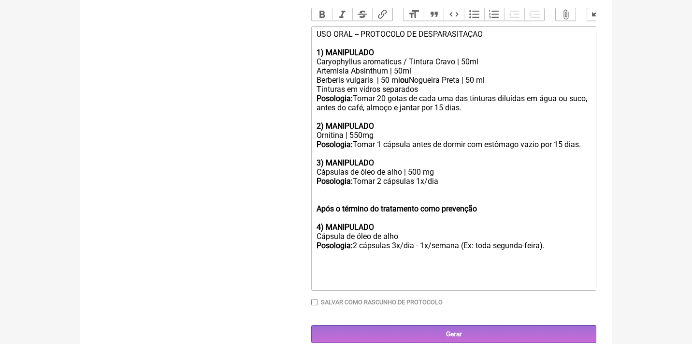
drag, startPoint x: 430, startPoint y: 220, endPoint x: 320, endPoint y: 197, distance: 112.0
click at [320, 197] on trix-editor "USO ORAL -- PROTOCOLO DE DESPARASITAÇAO 1) MANIPULADO Caryophyllus aromaticus /…" at bounding box center [453, 158] width 285 height 264
click at [356, 207] on div "Após o término do tratamento como prevenção 4) MANIPULADO" at bounding box center [454, 209] width 274 height 46
drag, startPoint x: 406, startPoint y: 222, endPoint x: 314, endPoint y: 224, distance: 92.8
click at [314, 224] on trix-editor "USO ORAL -- PROTOCOLO DE DESPARASITAÇAO 1) MANIPULADO Caryophyllus aromaticus /…" at bounding box center [453, 158] width 285 height 264
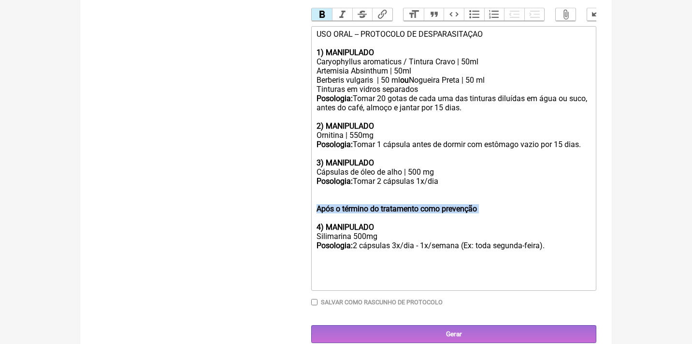
drag, startPoint x: 498, startPoint y: 202, endPoint x: 297, endPoint y: 202, distance: 201.0
click at [297, 202] on form "Buscar desparasitação Protocolos Formulas Medicamentos Industrializados Supleme…" at bounding box center [346, 73] width 501 height 537
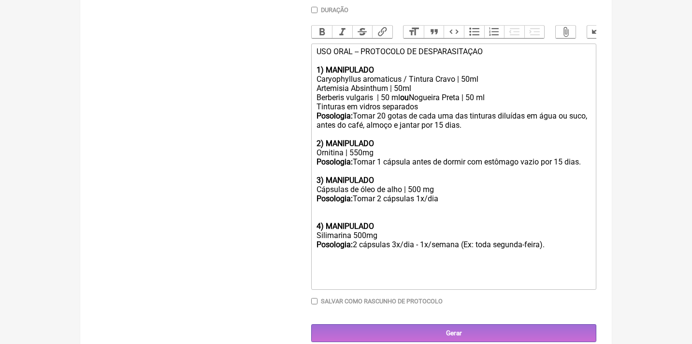
scroll to position [286, 0]
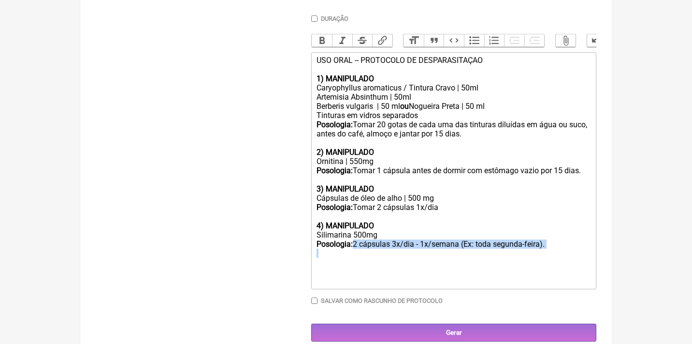
drag, startPoint x: 358, startPoint y: 232, endPoint x: 608, endPoint y: 249, distance: 250.4
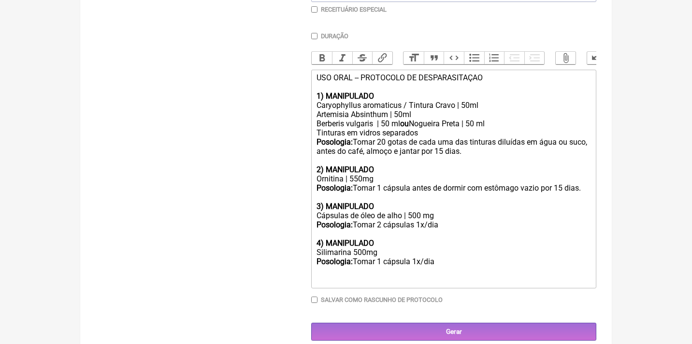
click at [451, 229] on div "4) MANIPULADO" at bounding box center [454, 238] width 274 height 18
click at [453, 220] on div "Posologia: Tomar 2 cápsulas 1x/dia" at bounding box center [454, 224] width 274 height 9
click at [445, 254] on div "Silimarina 500mg Posologia: Tomar 1 cápsula 1x/dia" at bounding box center [454, 256] width 274 height 18
type trix-editor "<div>USO ORAL -- PROTOCOLO DE DESPARASITAÇAO<br><br><strong>1) MANIPULADO&nbsp;…"
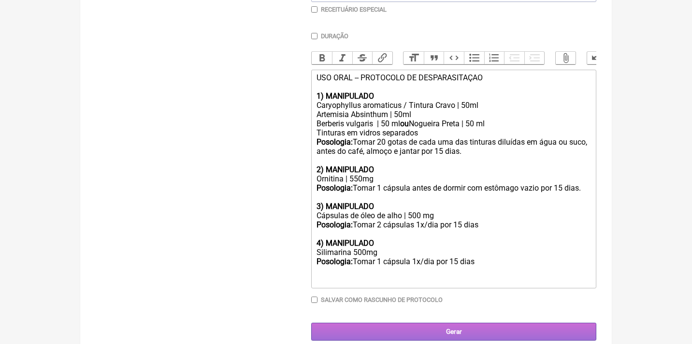
click at [447, 322] on input "Gerar" at bounding box center [453, 331] width 285 height 18
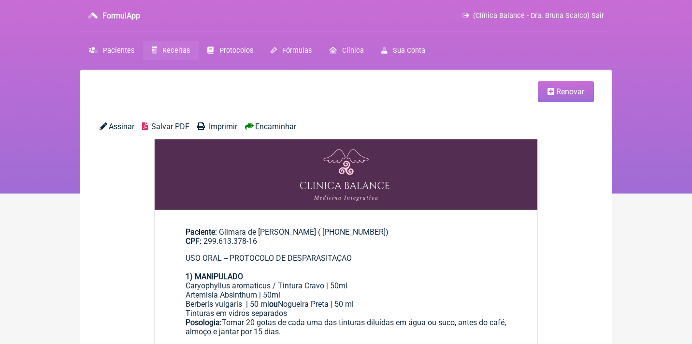
click at [567, 90] on span "Renovar" at bounding box center [570, 91] width 28 height 9
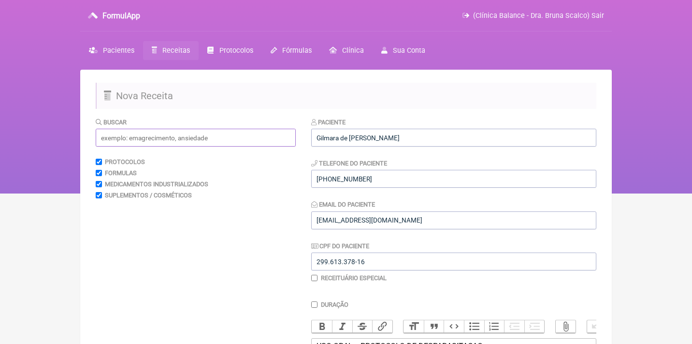
click at [239, 133] on input "text" at bounding box center [196, 138] width 200 height 18
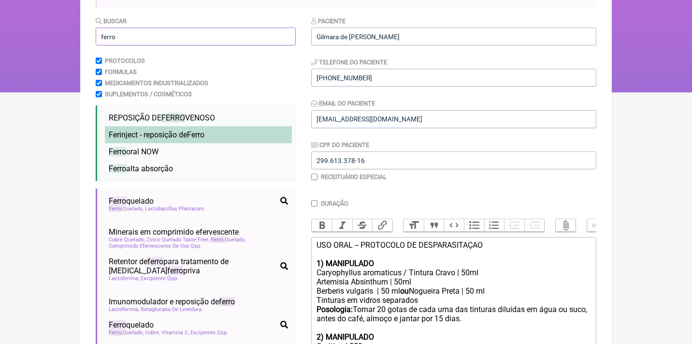
type input "ferro"
click at [173, 133] on span "Ferinject - reposição de Ferro" at bounding box center [157, 134] width 96 height 9
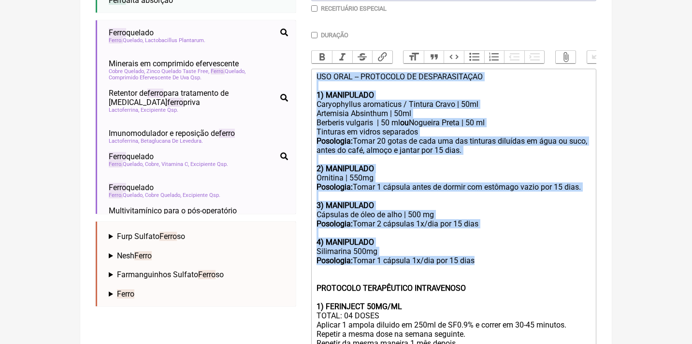
scroll to position [247, 0]
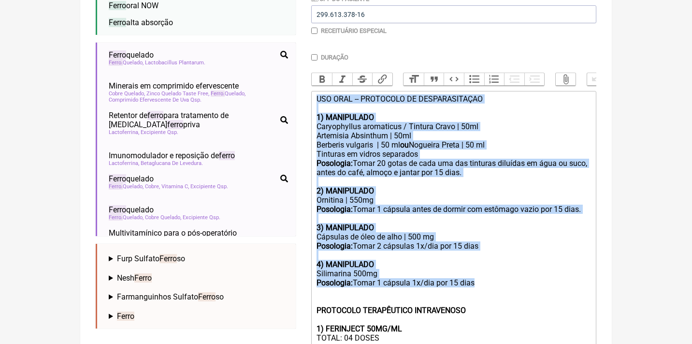
drag, startPoint x: 472, startPoint y: 151, endPoint x: 254, endPoint y: -11, distance: 272.2
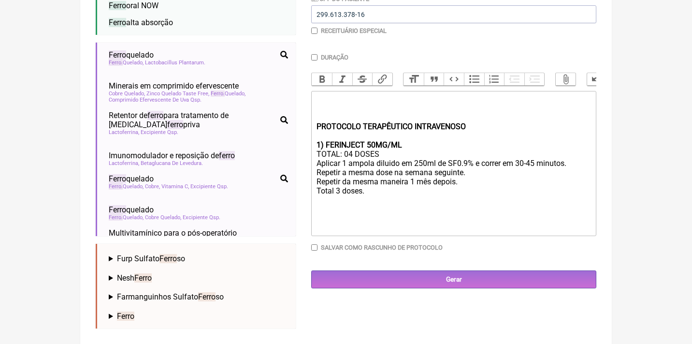
click at [315, 126] on trix-editor "PROTOCOLO TERAPÊUTICO INTRAVENOSO 1) FERINJECT 50MG/ML TOTAL: 04 DOSES Aplicar …" at bounding box center [453, 163] width 285 height 145
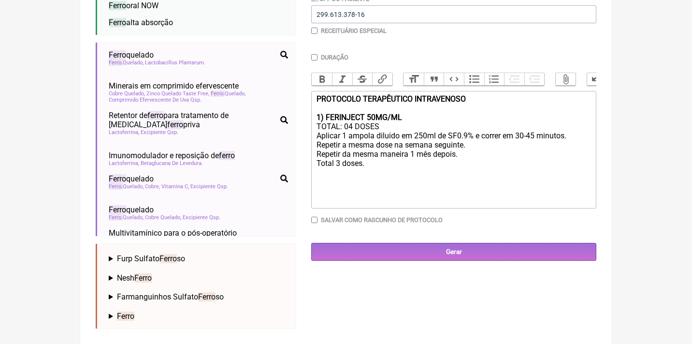
click at [355, 125] on div "1) FERINJECT 50MG/ML TOTAL: 04 DOSES Aplicar 1 ampola diluido em 250ml de SF0.9…" at bounding box center [454, 149] width 274 height 73
click at [381, 125] on div "1) FERINJECT 50MG/ML TOTAL: 01 DOSES Aplicar 1 ampola diluido em 250ml de SF0.9…" at bounding box center [454, 149] width 274 height 73
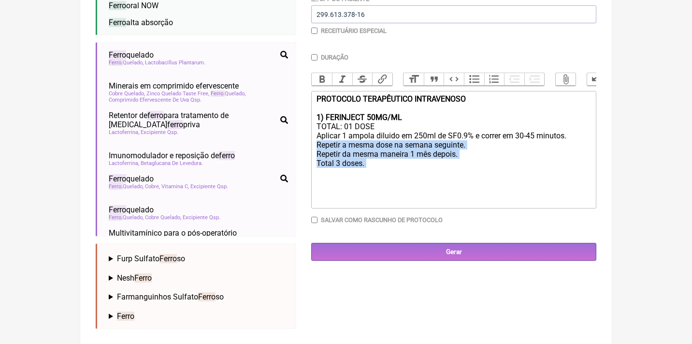
drag, startPoint x: 314, startPoint y: 140, endPoint x: 408, endPoint y: 167, distance: 98.4
click at [409, 170] on trix-editor "PROTOCOLO TERAPÊUTICO INTRAVENOSO 1) FERINJECT 50MG/ML TOTAL: 01 DOSE Aplicar 1…" at bounding box center [453, 149] width 285 height 117
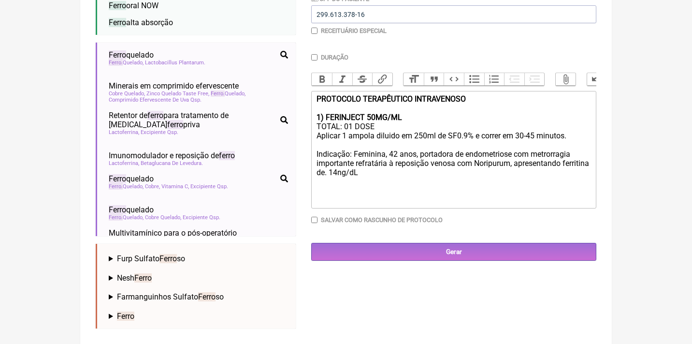
click at [355, 166] on div "1) FERINJECT 50MG/ML TOTAL: 01 DOSE Aplicar 1 ampola diluido em 250ml de SF0.9%…" at bounding box center [454, 149] width 274 height 73
click at [389, 168] on div "1) FERINJECT 50MG/ML TOTAL: 01 DOSE Aplicar 1 ampola diluido em 250ml de SF0.9%…" at bounding box center [454, 149] width 274 height 73
click at [346, 167] on div "1) FERINJECT 50MG/ML TOTAL: 01 DOSE Aplicar 1 ampola diluido em 250ml de SF0.9%…" at bounding box center [454, 149] width 274 height 73
click at [354, 122] on div "1) FERINJECT 50MG/ML TOTAL: 01 DOSE Aplicar 1 ampola diluido em 250ml de SF0.9%…" at bounding box center [454, 149] width 274 height 73
click at [377, 121] on div "1) FERINJECT 50MG/ML TOTAL: 02 DOSE Aplicar 1 ampola diluido em 250ml de SF0.9%…" at bounding box center [454, 149] width 274 height 73
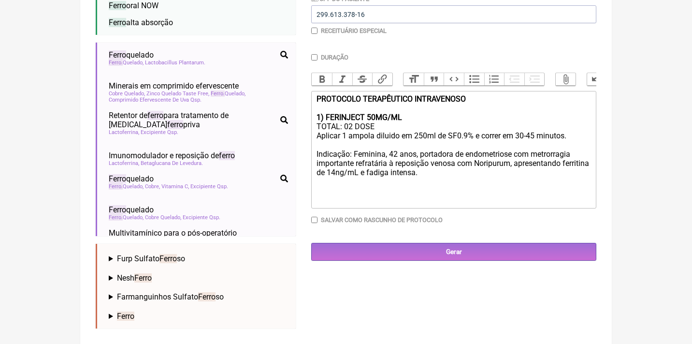
click at [351, 124] on div "1) FERINJECT 50MG/ML TOTAL: 02 DOSE Aplicar 1 ampola diluido em 250ml de SF0.9%…" at bounding box center [454, 149] width 274 height 73
type trix-editor "<div><strong>PROTOCOLO TERAPÊUTICO INTRAVENOSO<br></strong><br></div><div><stro…"
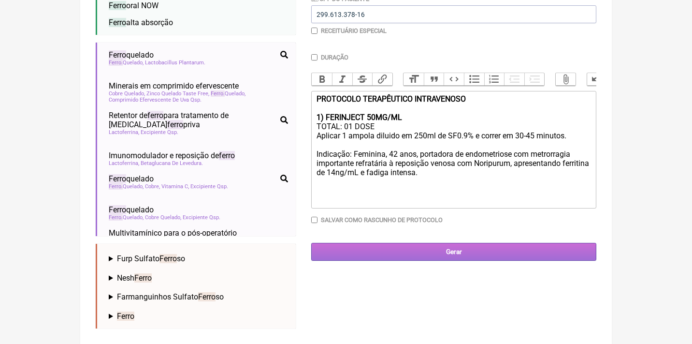
click at [463, 247] on input "Gerar" at bounding box center [453, 252] width 285 height 18
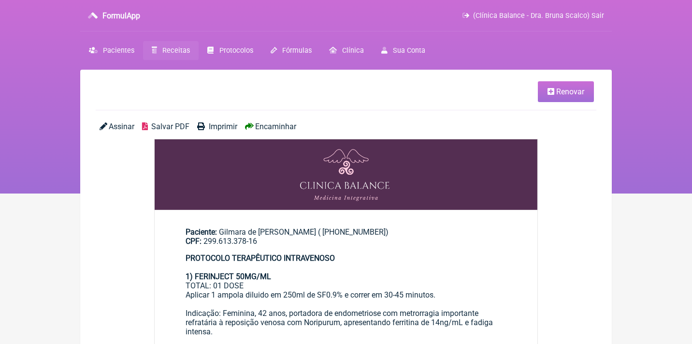
click at [119, 126] on span "Assinar" at bounding box center [122, 126] width 26 height 9
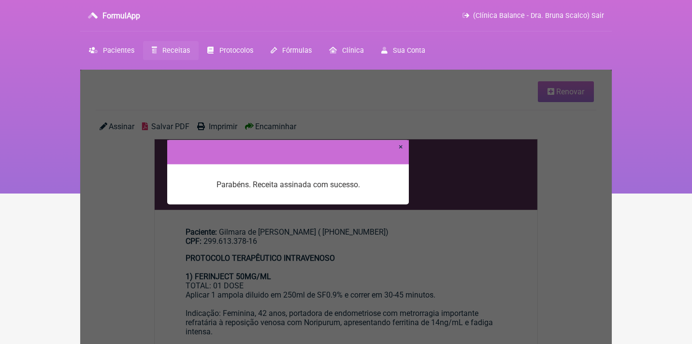
click at [403, 146] on link "×" at bounding box center [401, 146] width 4 height 9
